Goal: Navigation & Orientation: Find specific page/section

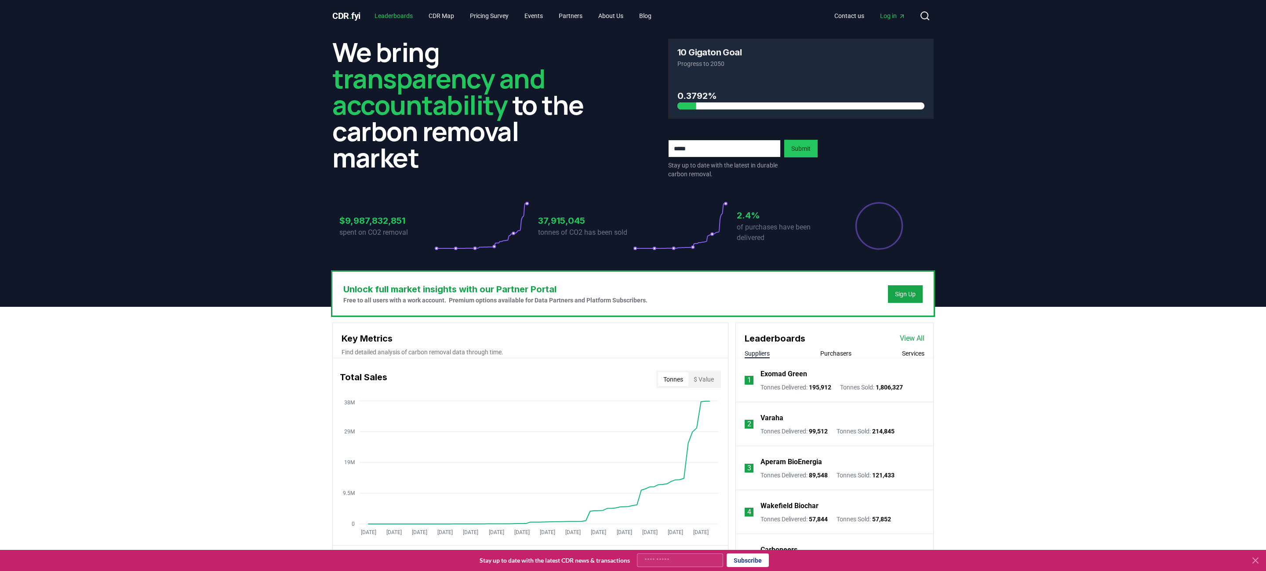
click at [400, 17] on link "Leaderboards" at bounding box center [393, 16] width 52 height 16
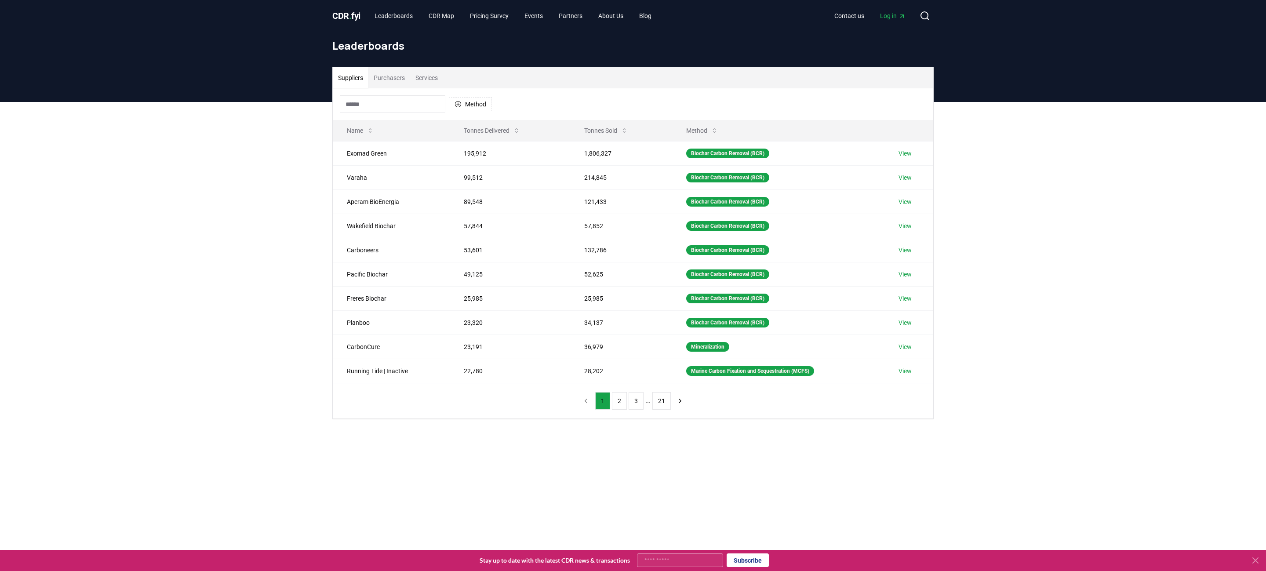
click at [345, 5] on div "CDR . fyi Leaderboards CDR Map Pricing Survey Events Partners About Us Blog Con…" at bounding box center [632, 16] width 601 height 32
click at [345, 13] on span "CDR . fyi" at bounding box center [346, 16] width 28 height 11
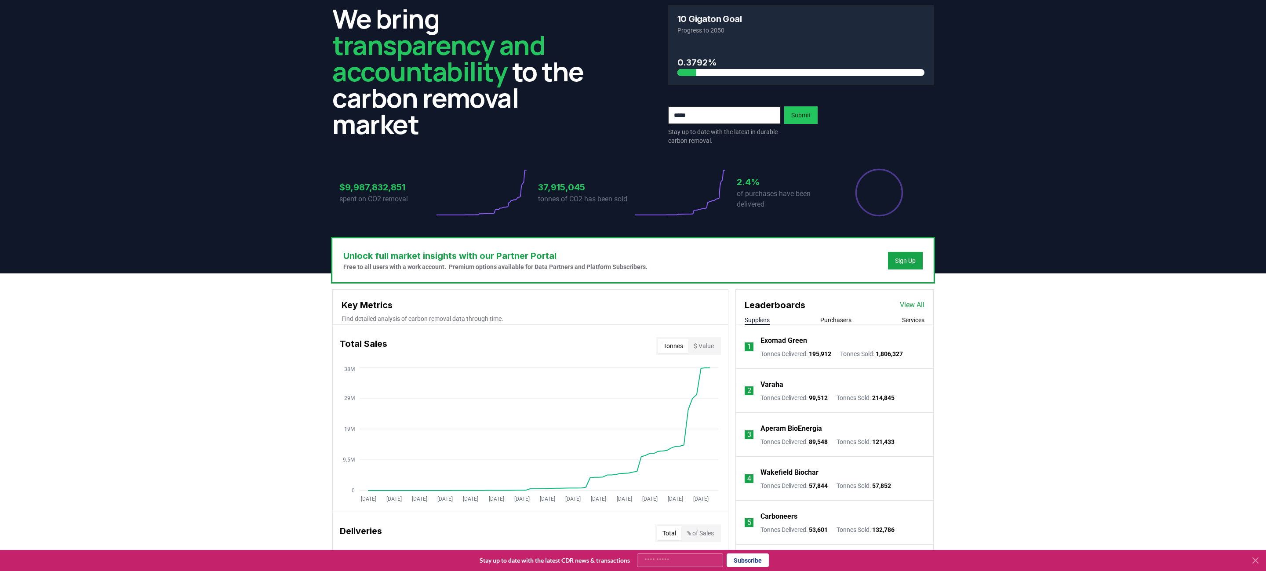
scroll to position [40, 0]
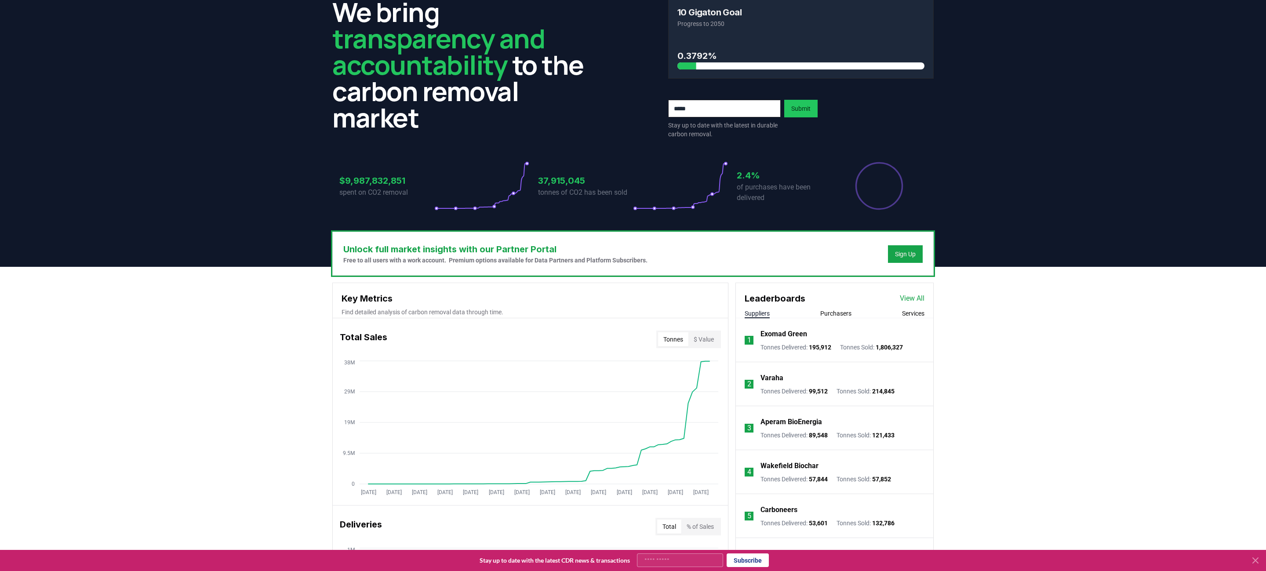
click at [907, 311] on button "Services" at bounding box center [913, 313] width 22 height 9
